Goal: Find specific fact: Find specific fact

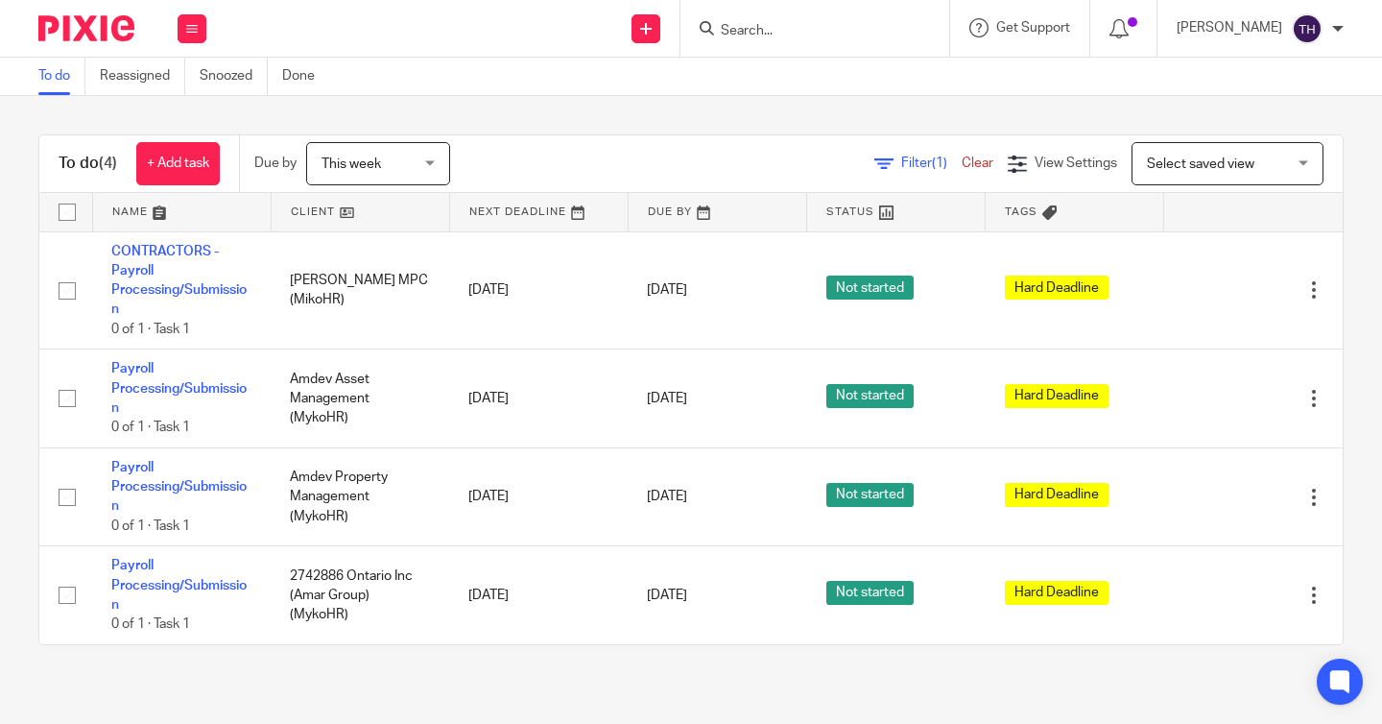
drag, startPoint x: 0, startPoint y: 0, endPoint x: 831, endPoint y: 35, distance: 832.0
click at [831, 35] on input "Search" at bounding box center [805, 31] width 173 height 17
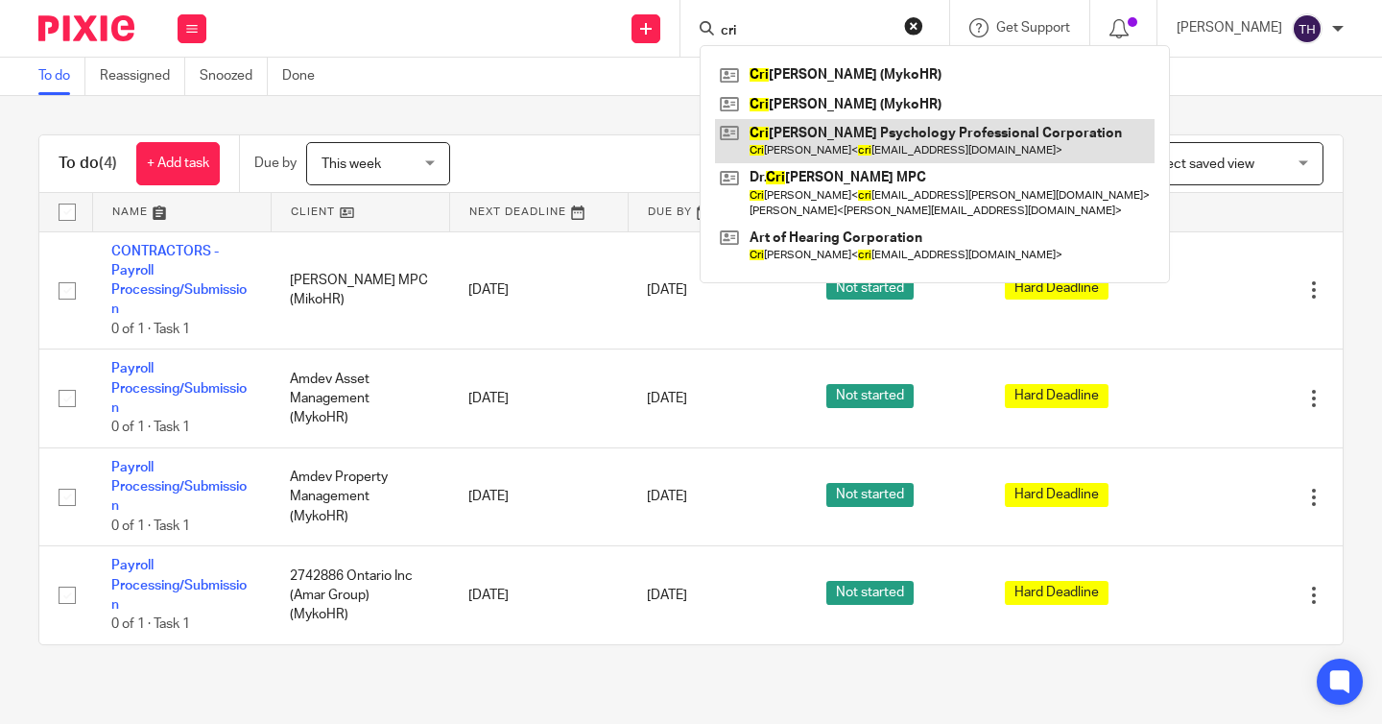
type input "cri"
click at [848, 126] on link at bounding box center [935, 141] width 440 height 44
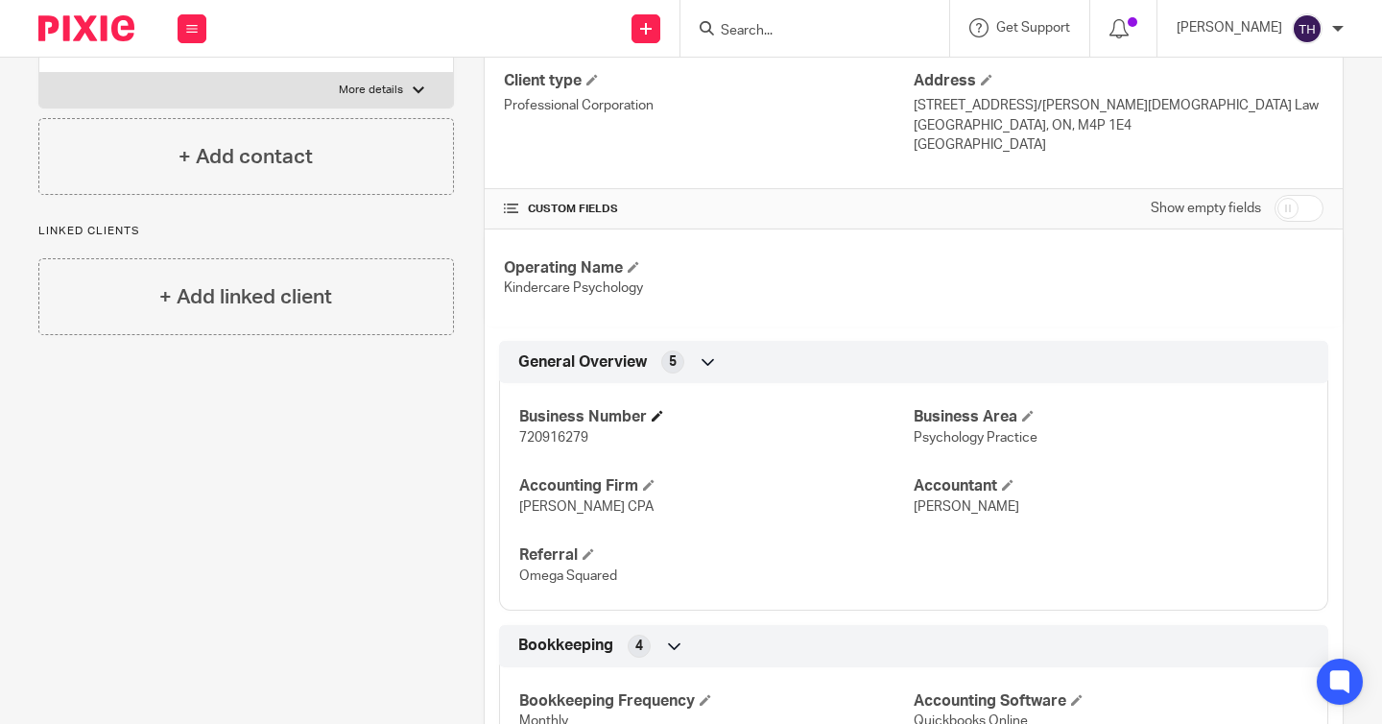
scroll to position [312, 0]
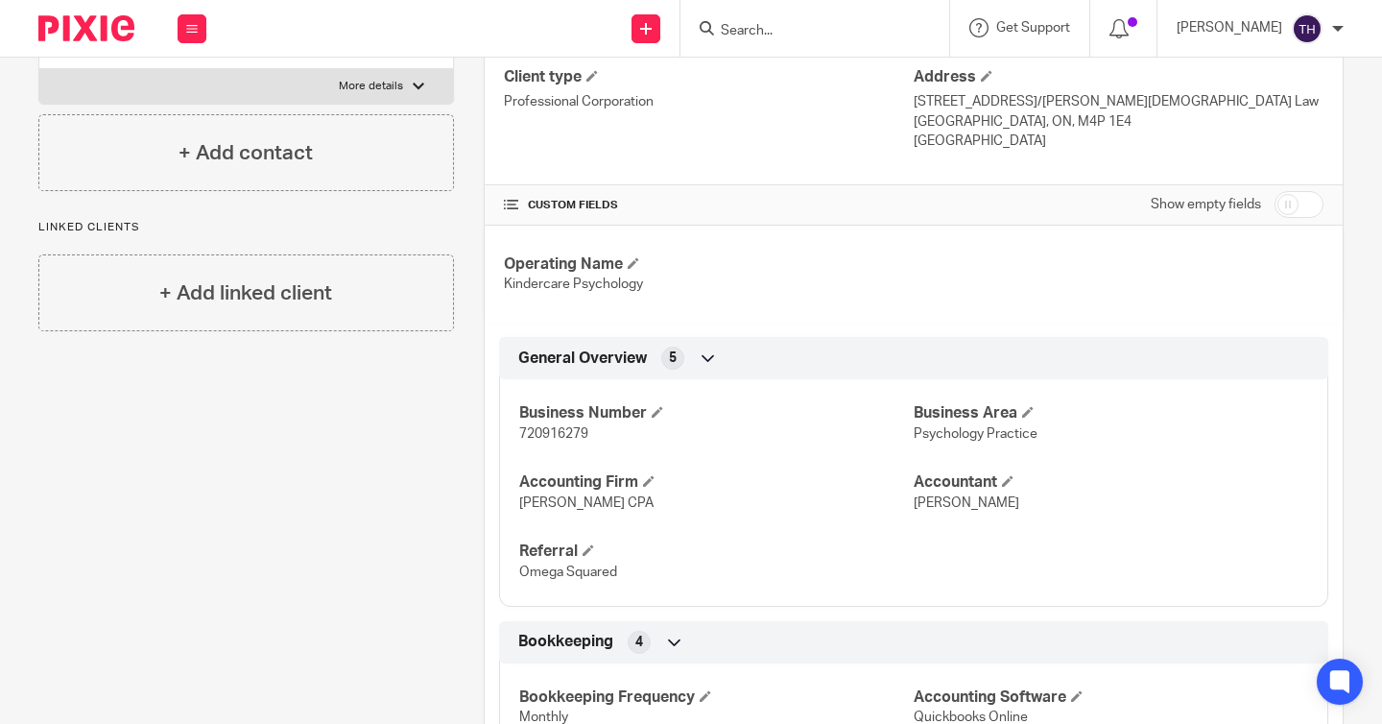
click at [547, 432] on span "720916279" at bounding box center [553, 433] width 69 height 13
copy span "720916279"
